Goal: Information Seeking & Learning: Learn about a topic

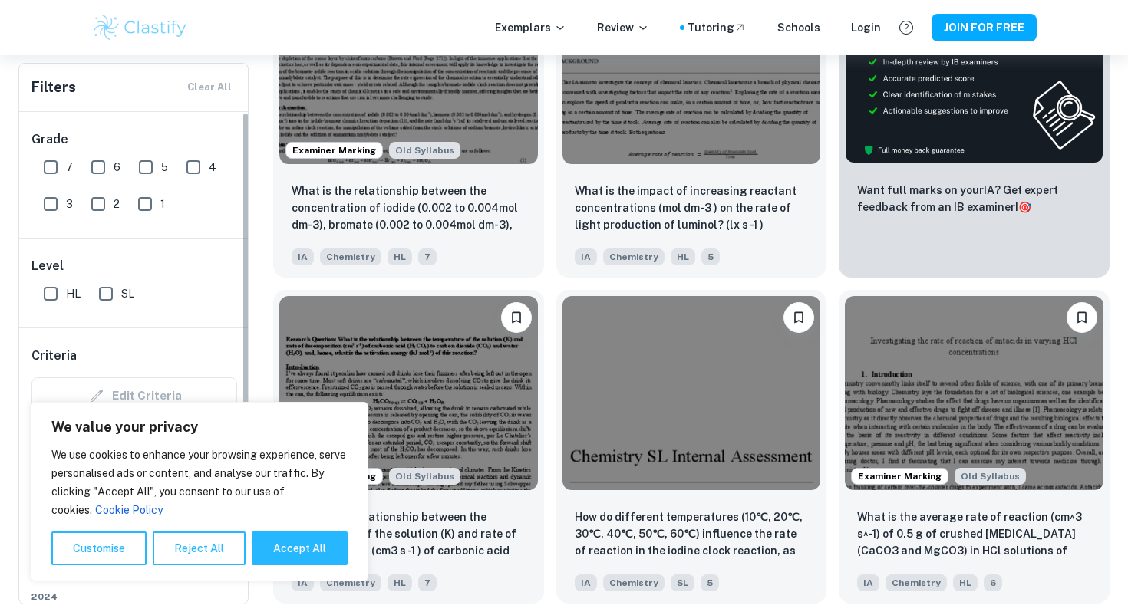
scroll to position [0, 276]
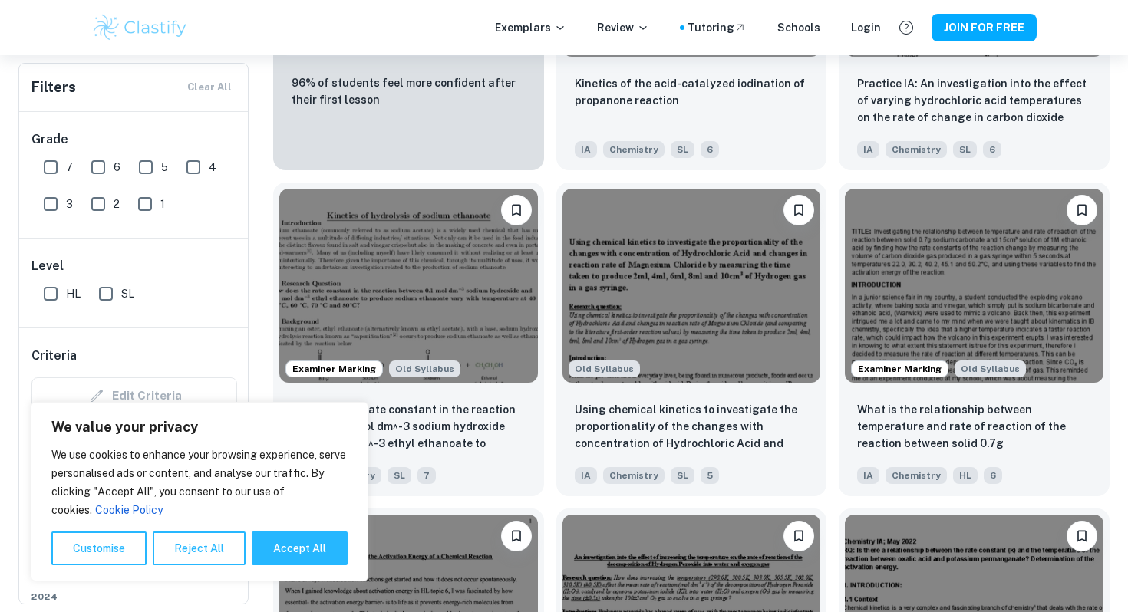
scroll to position [1474, 0]
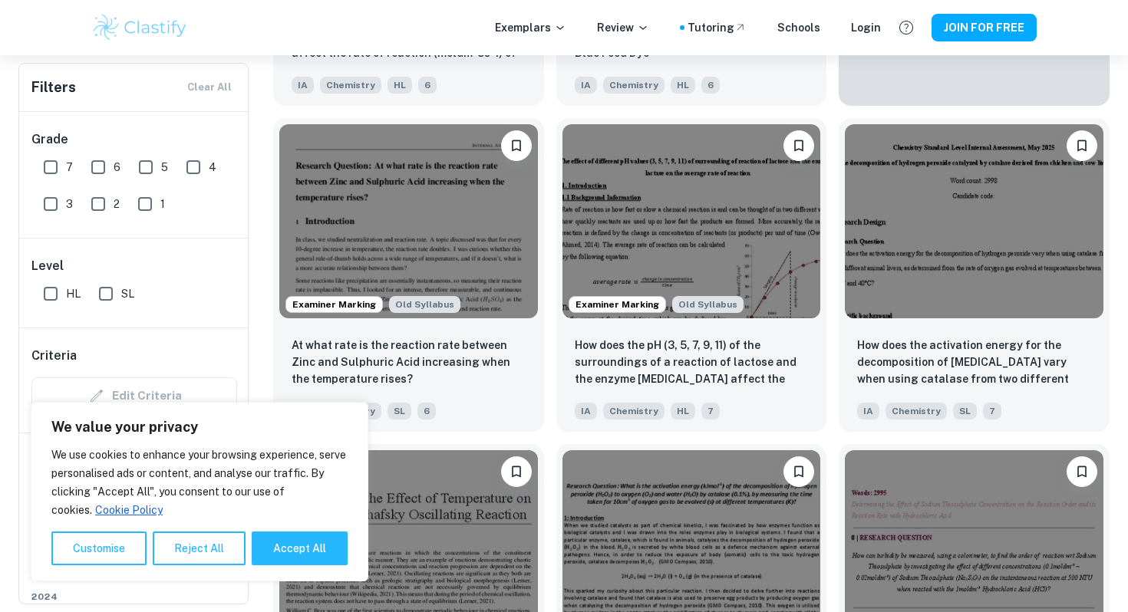
scroll to position [4698, 0]
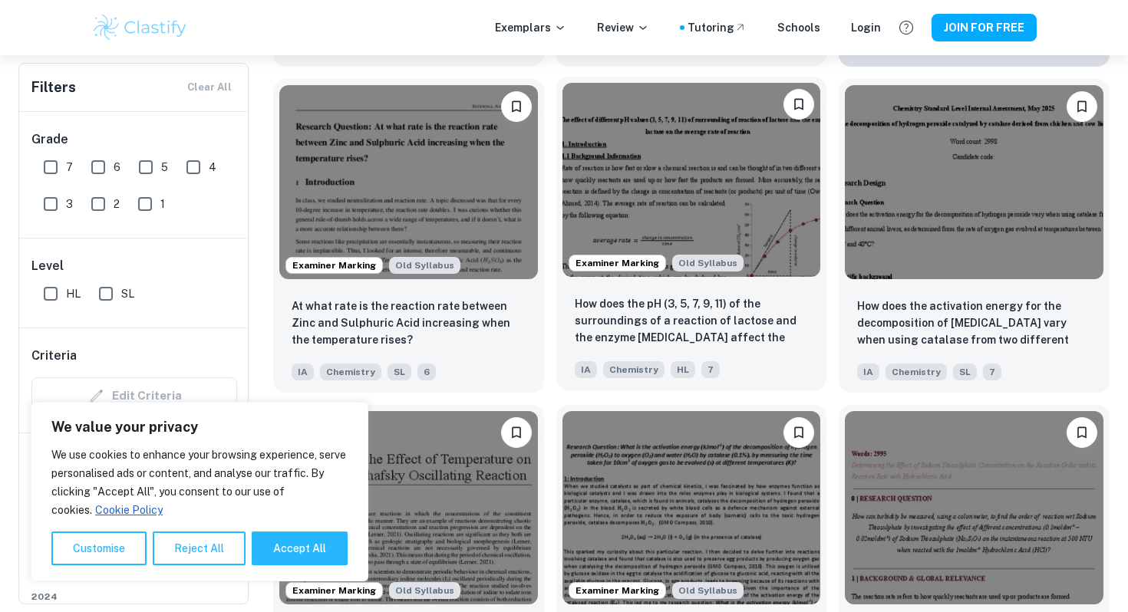
click at [653, 155] on img at bounding box center [691, 179] width 259 height 193
